Goal: Task Accomplishment & Management: Use online tool/utility

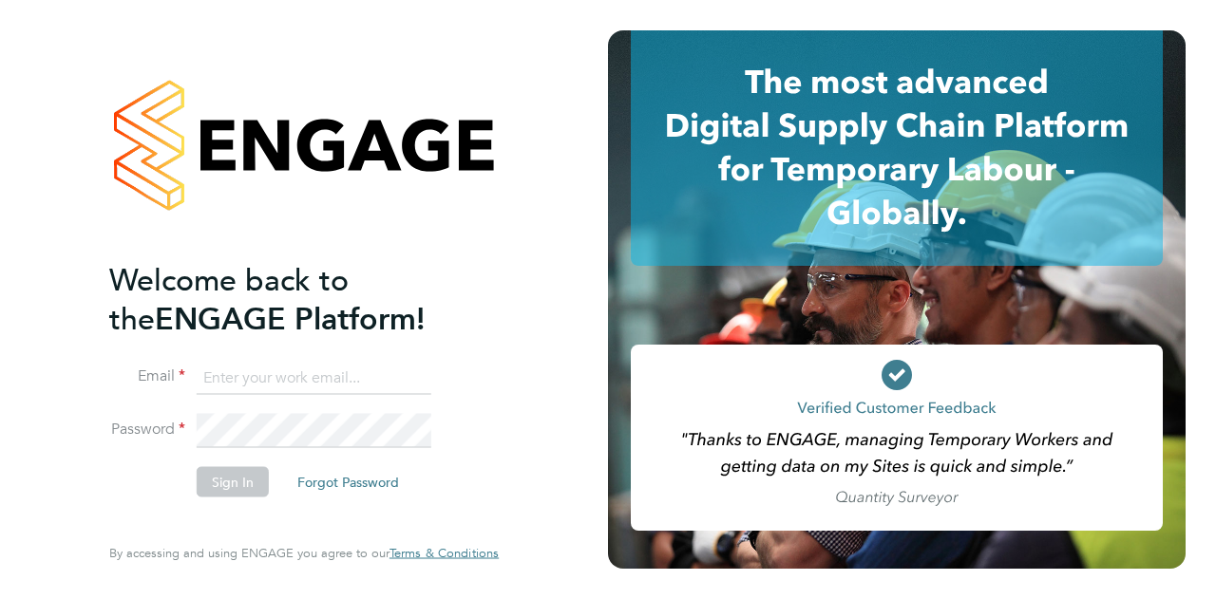
click at [300, 375] on input at bounding box center [314, 378] width 235 height 34
type input "Barrie.ohare@wates.co.uk"
click at [224, 493] on button "Sign In" at bounding box center [233, 481] width 72 height 30
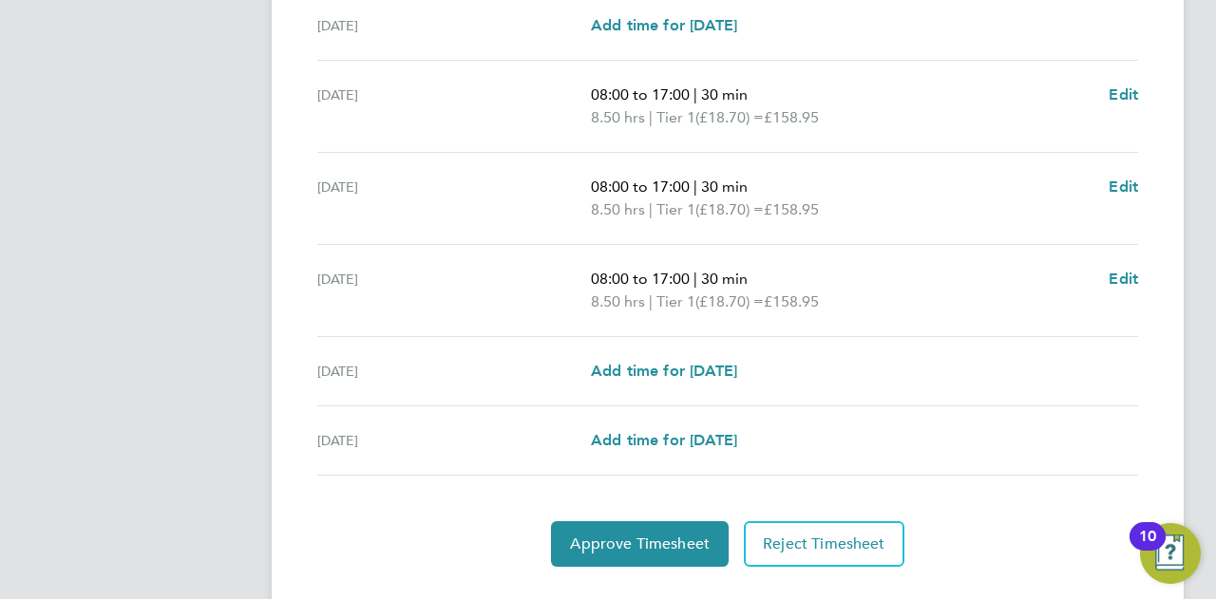
scroll to position [722, 0]
